Goal: Information Seeking & Learning: Learn about a topic

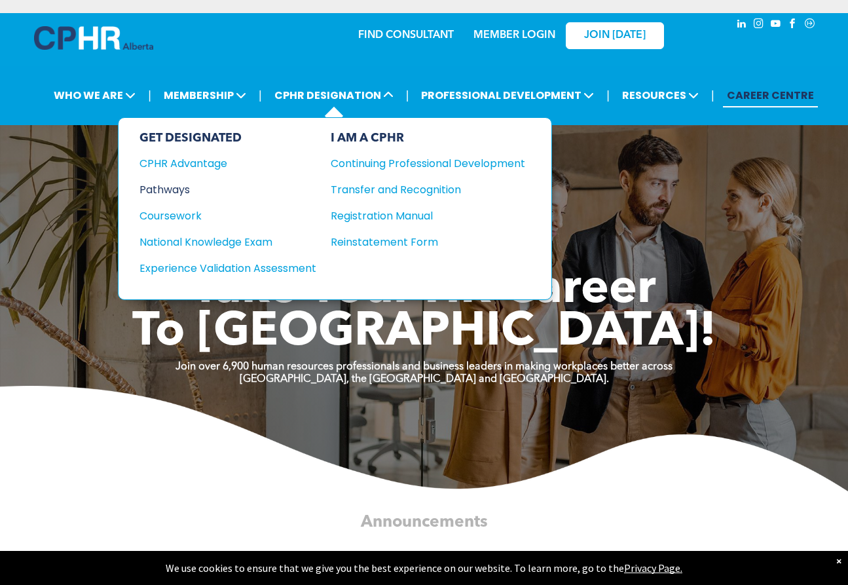
click at [174, 189] on div "Pathways" at bounding box center [219, 189] width 159 height 16
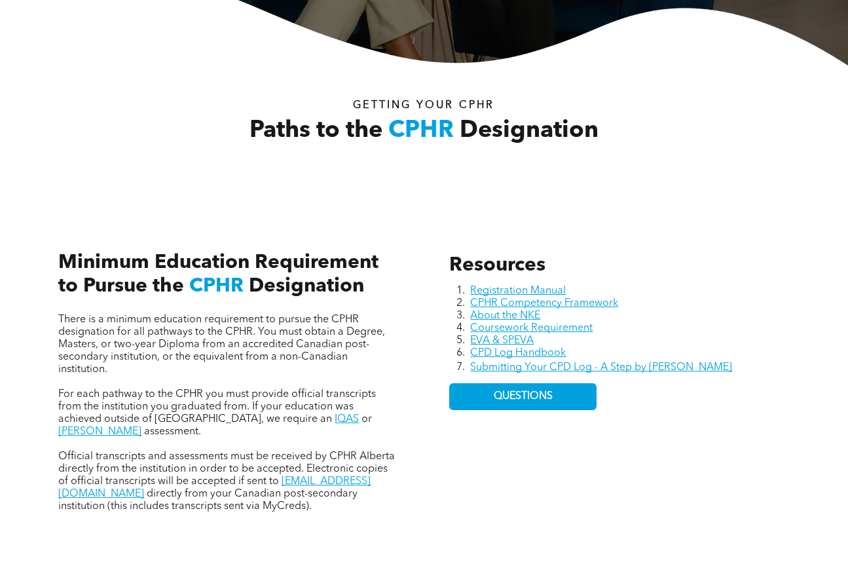
scroll to position [393, 0]
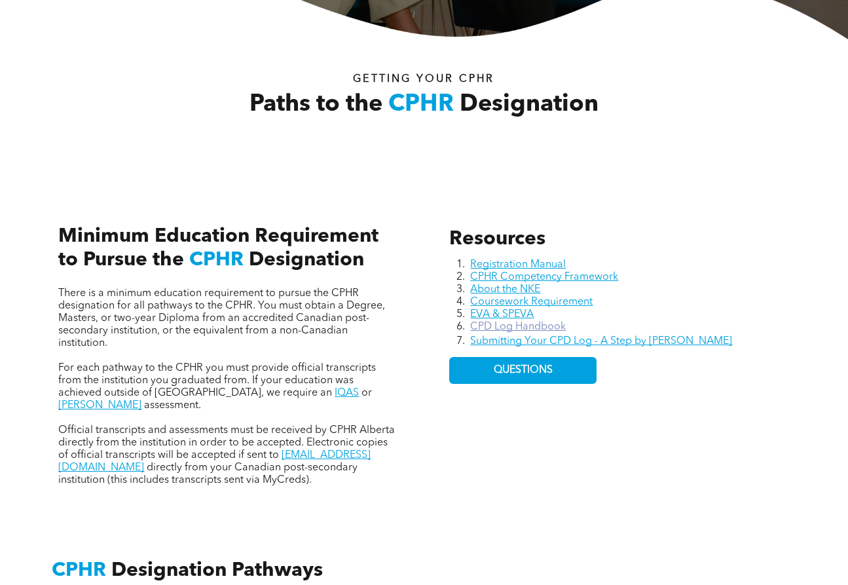
click at [535, 329] on link "CPD Log Handbook" at bounding box center [518, 327] width 96 height 10
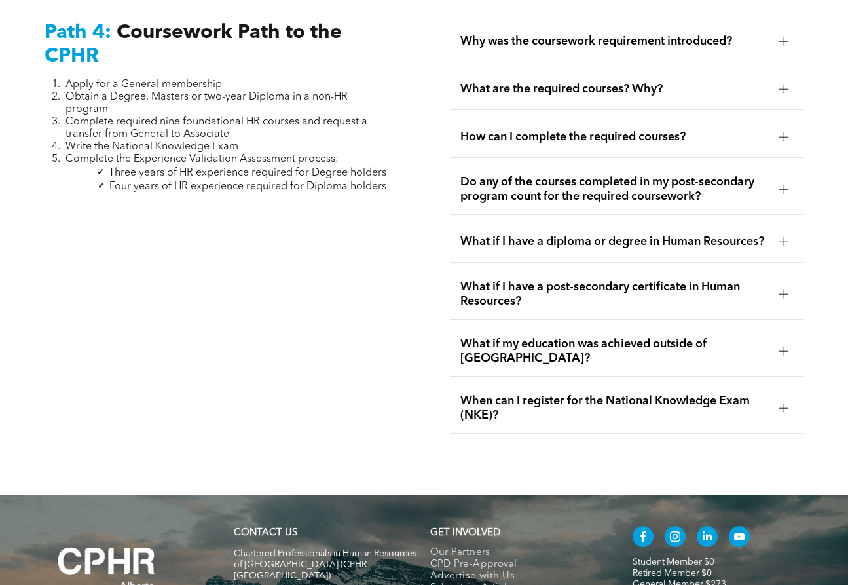
scroll to position [4061, 0]
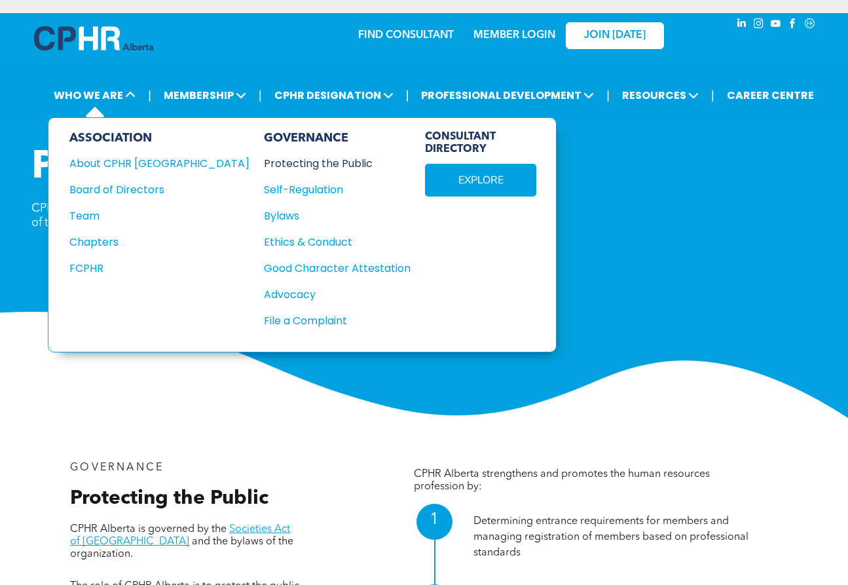
click at [264, 162] on div "Protecting the Public" at bounding box center [330, 163] width 132 height 16
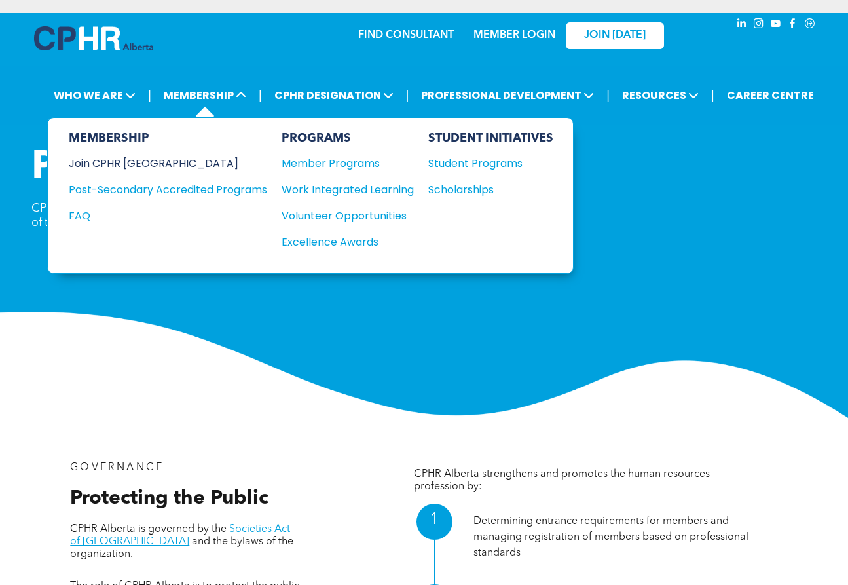
click at [143, 161] on div "Join CPHR [GEOGRAPHIC_DATA]" at bounding box center [158, 163] width 179 height 16
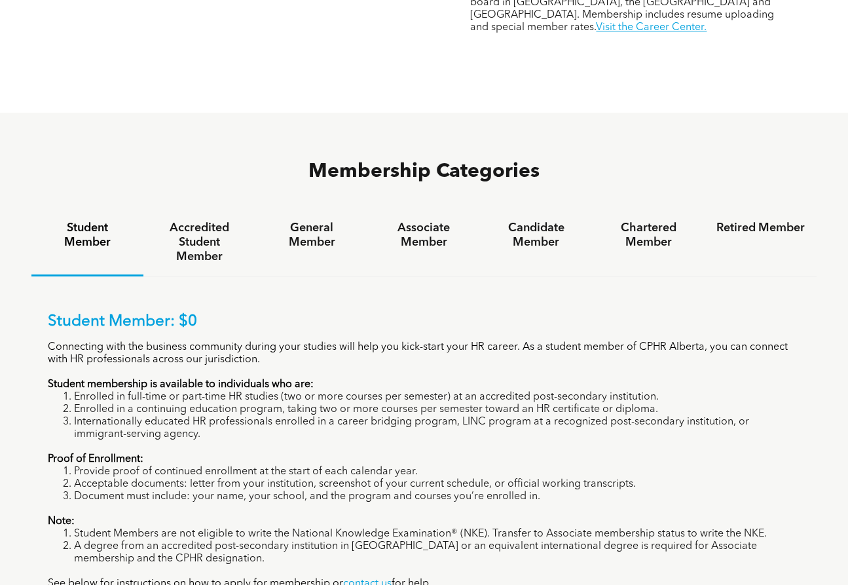
scroll to position [720, 0]
click at [289, 221] on h4 "General Member" at bounding box center [311, 235] width 88 height 29
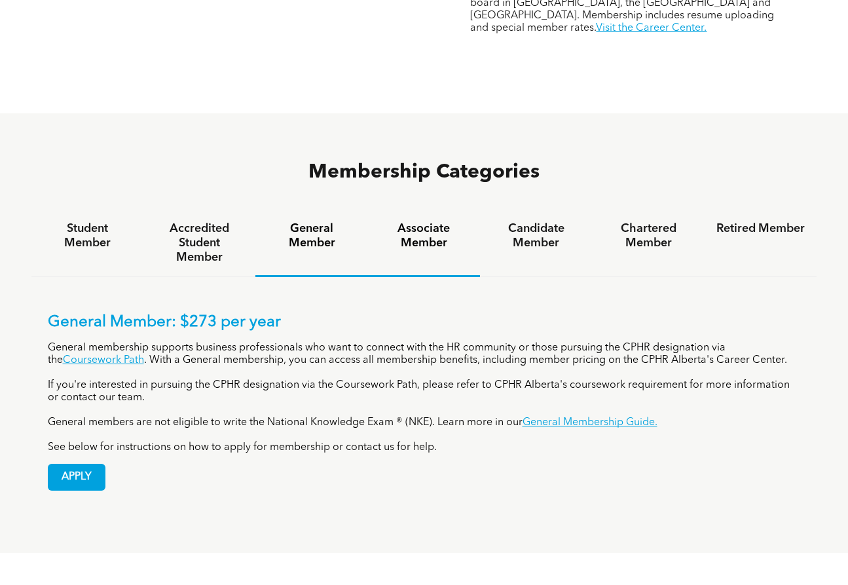
click at [434, 221] on h4 "Associate Member" at bounding box center [424, 235] width 88 height 29
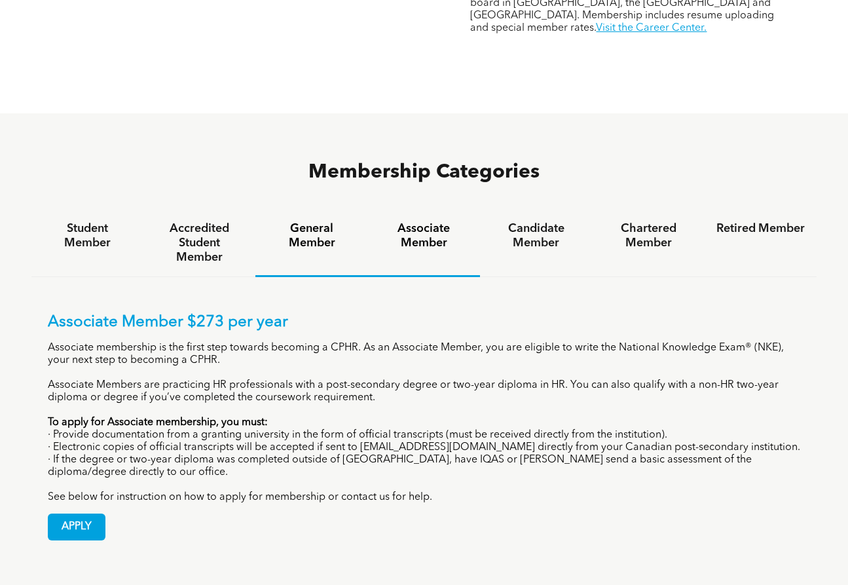
click at [350, 221] on h4 "General Member" at bounding box center [311, 235] width 88 height 29
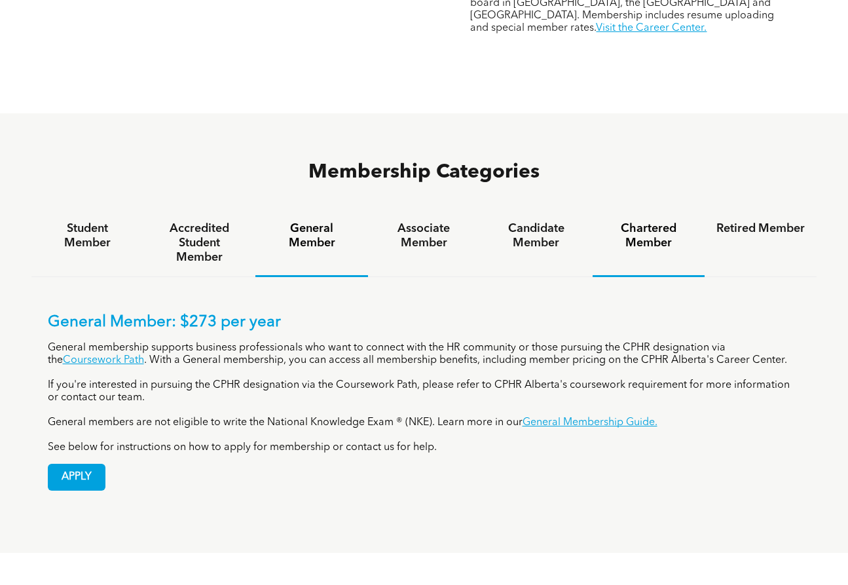
click at [664, 221] on h4 "Chartered Member" at bounding box center [649, 235] width 88 height 29
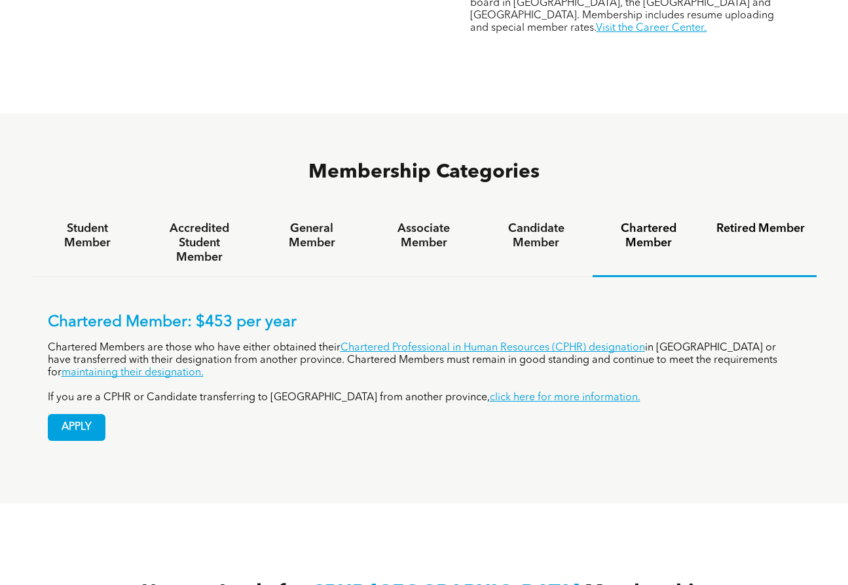
click at [757, 221] on h4 "Retired Member" at bounding box center [761, 228] width 88 height 14
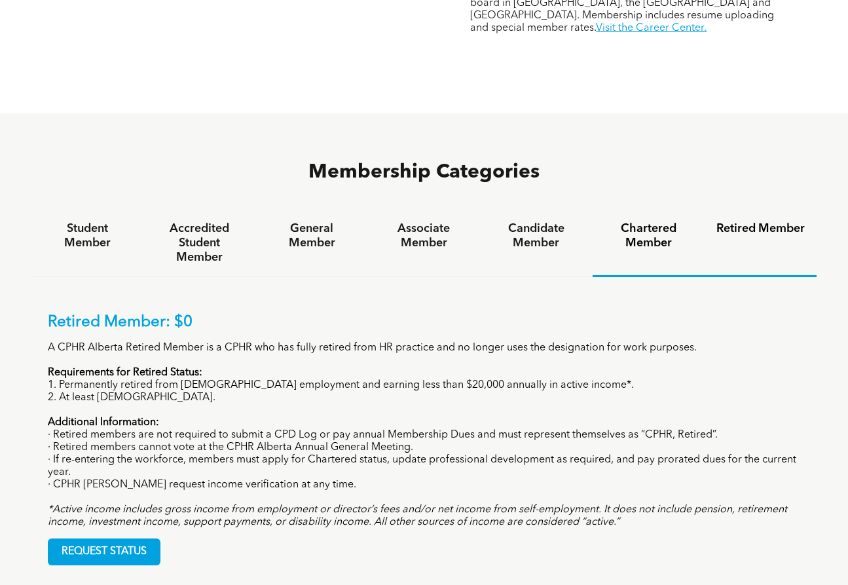
click at [648, 221] on h4 "Chartered Member" at bounding box center [649, 235] width 88 height 29
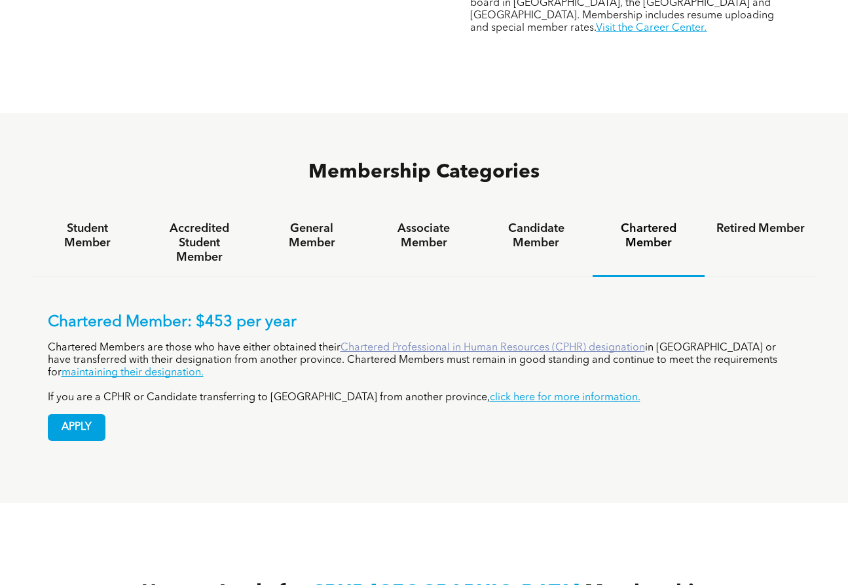
click at [495, 343] on link "Chartered Professional in Human Resources (CPHR) designation" at bounding box center [493, 348] width 305 height 10
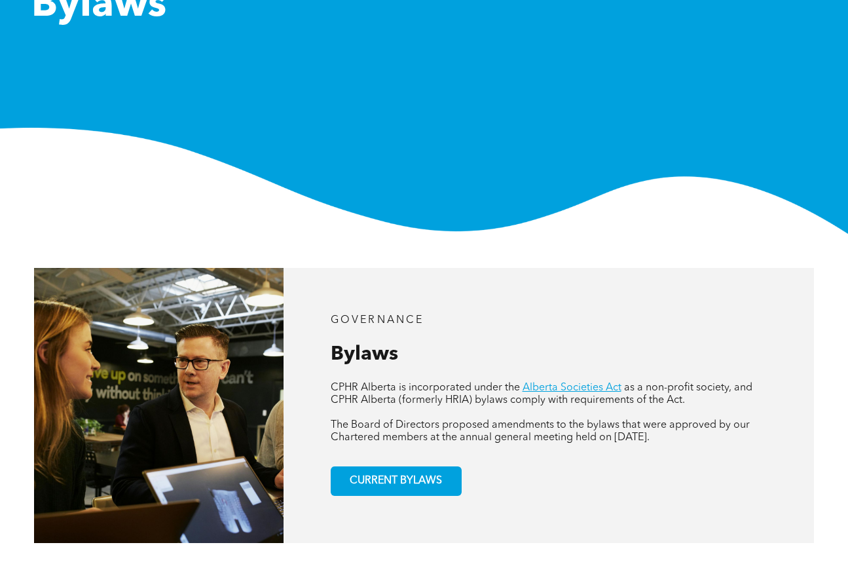
scroll to position [196, 0]
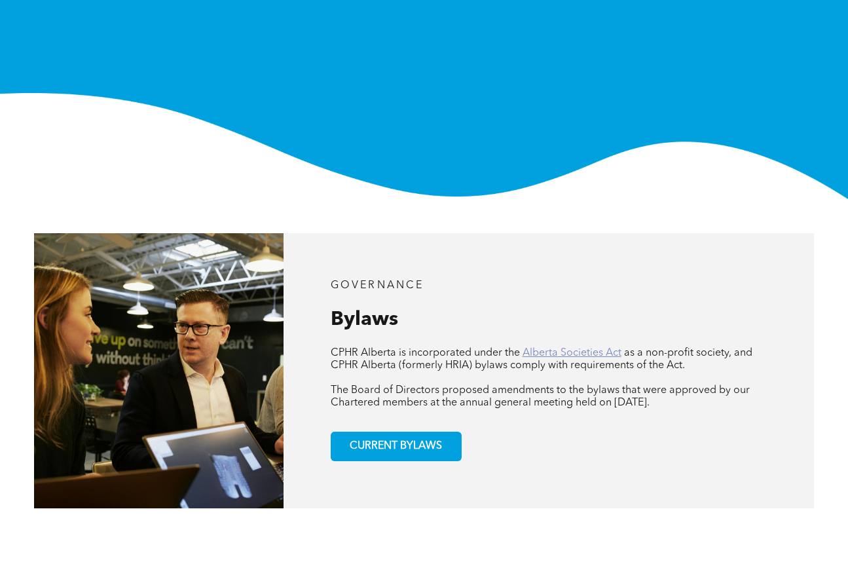
click at [551, 352] on link "Alberta Societies Act" at bounding box center [572, 353] width 99 height 10
